Goal: Task Accomplishment & Management: Manage account settings

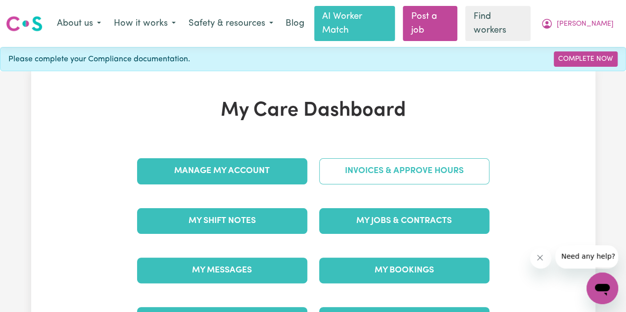
click at [356, 184] on link "Invoices & Approve Hours" at bounding box center [404, 171] width 170 height 26
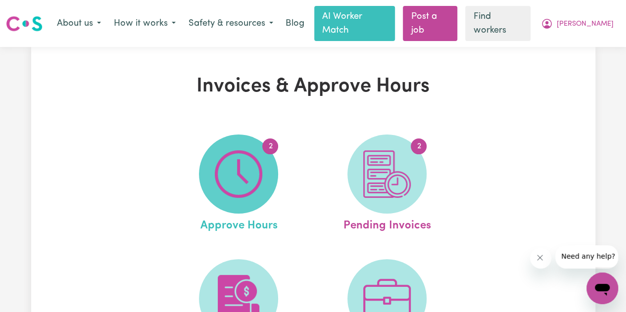
click at [258, 192] on img at bounding box center [239, 175] width 48 height 48
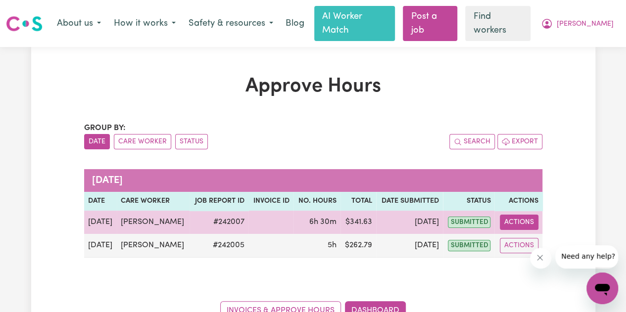
click at [515, 230] on button "Actions" at bounding box center [519, 222] width 39 height 15
click at [524, 256] on link "View Job Report" at bounding box center [541, 246] width 85 height 20
select select "pm"
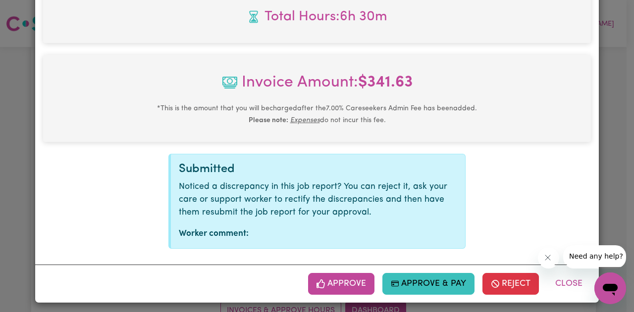
scroll to position [497, 0]
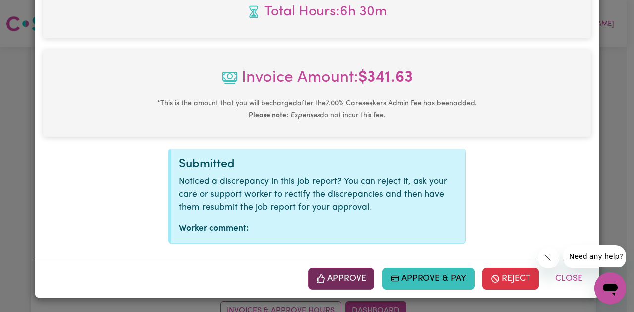
click at [342, 280] on button "Approve" at bounding box center [341, 279] width 66 height 22
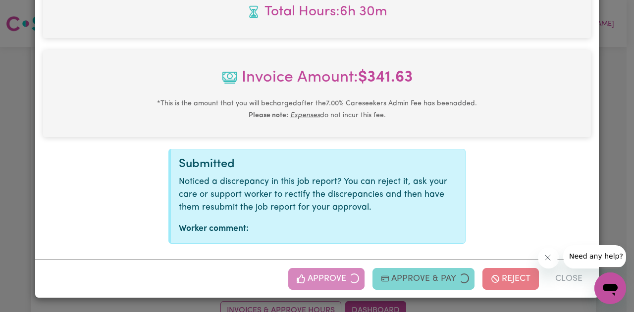
scroll to position [327, 0]
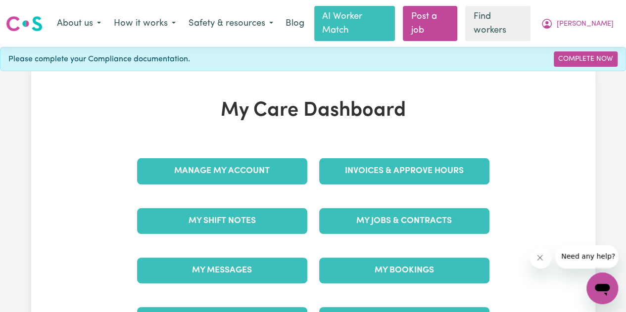
click at [452, 163] on div "Invoices & Approve Hours" at bounding box center [404, 172] width 182 height 50
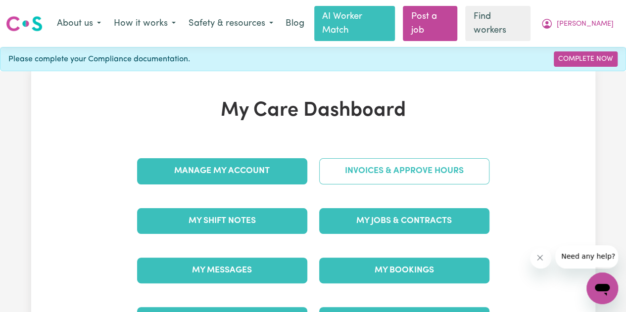
click at [452, 171] on link "Invoices & Approve Hours" at bounding box center [404, 171] width 170 height 26
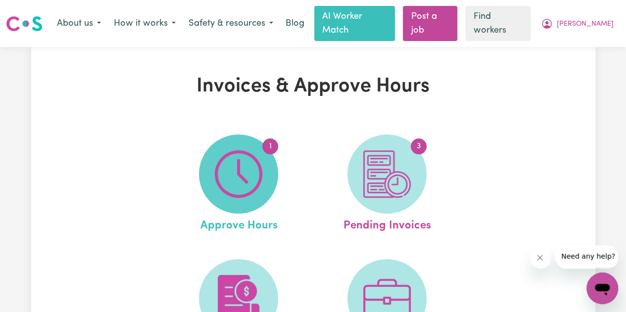
click at [212, 189] on span "1" at bounding box center [238, 174] width 79 height 79
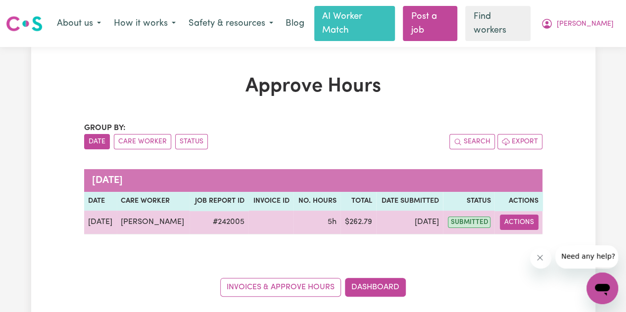
click at [512, 230] on button "Actions" at bounding box center [519, 222] width 39 height 15
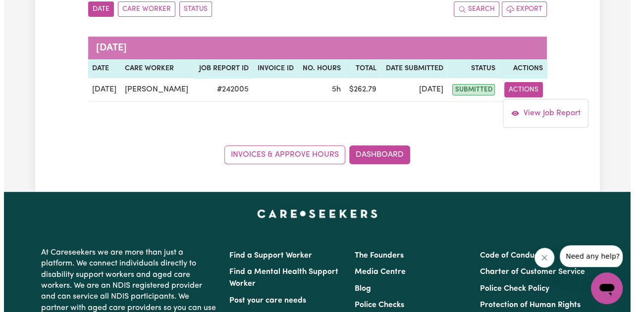
scroll to position [149, 0]
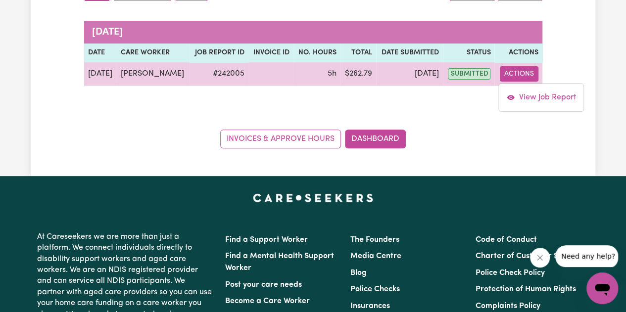
click at [548, 112] on div "View Job Report" at bounding box center [542, 97] width 86 height 29
click at [527, 107] on link "View Job Report" at bounding box center [541, 98] width 85 height 20
select select "pm"
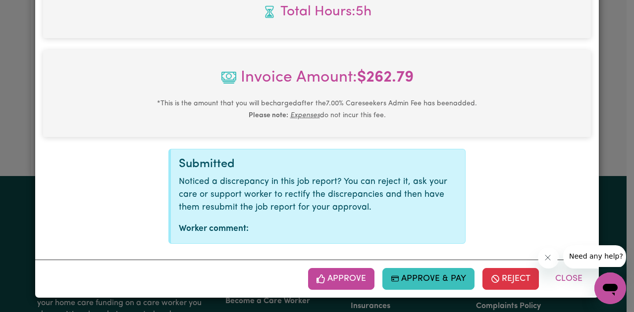
scroll to position [497, 0]
click at [316, 273] on button "Approve" at bounding box center [341, 279] width 66 height 22
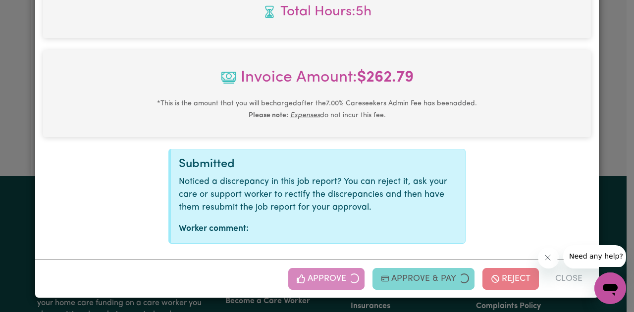
scroll to position [327, 0]
